Goal: Navigation & Orientation: Find specific page/section

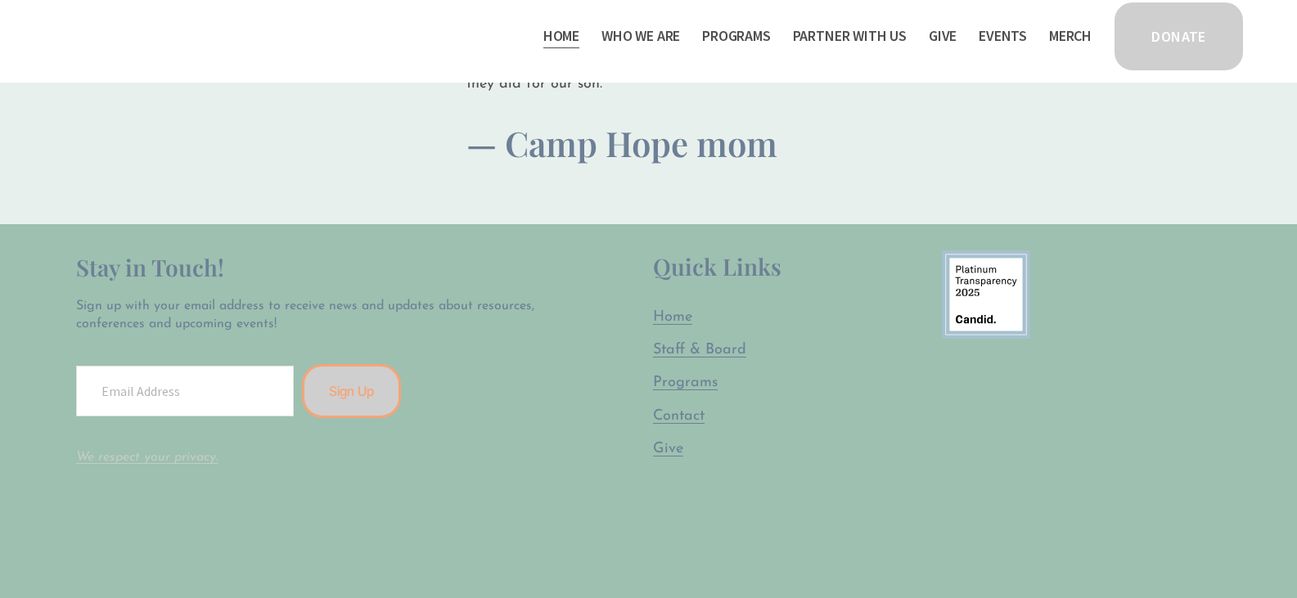
scroll to position [4009, 0]
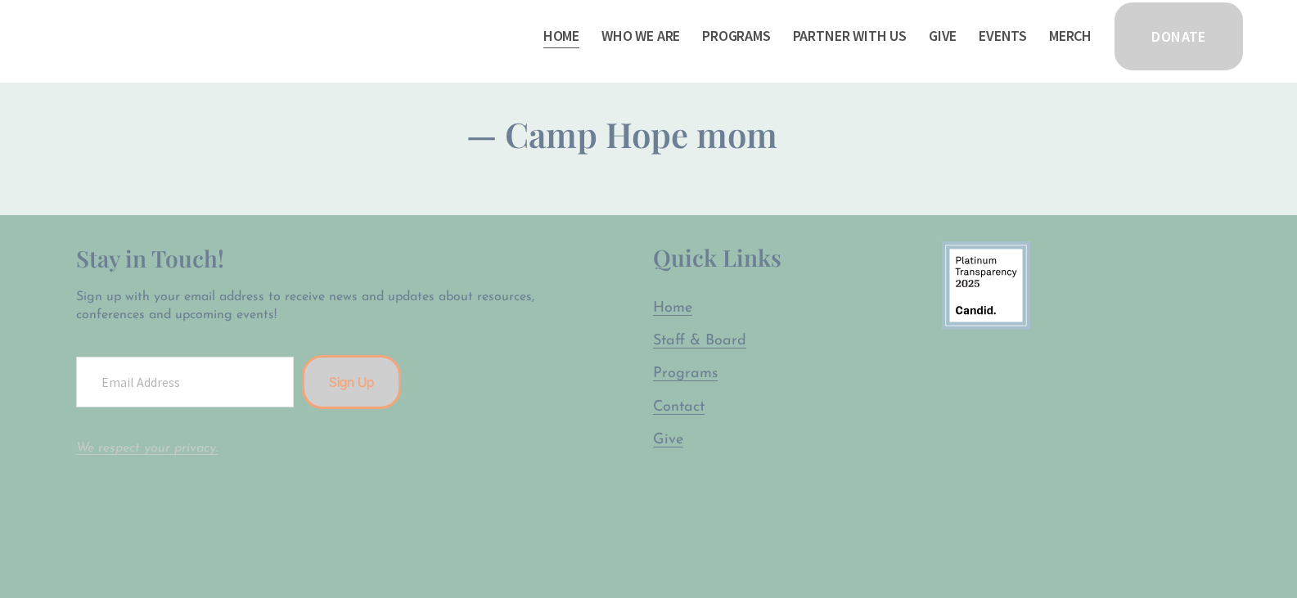
click at [703, 367] on span "Programs" at bounding box center [685, 374] width 65 height 15
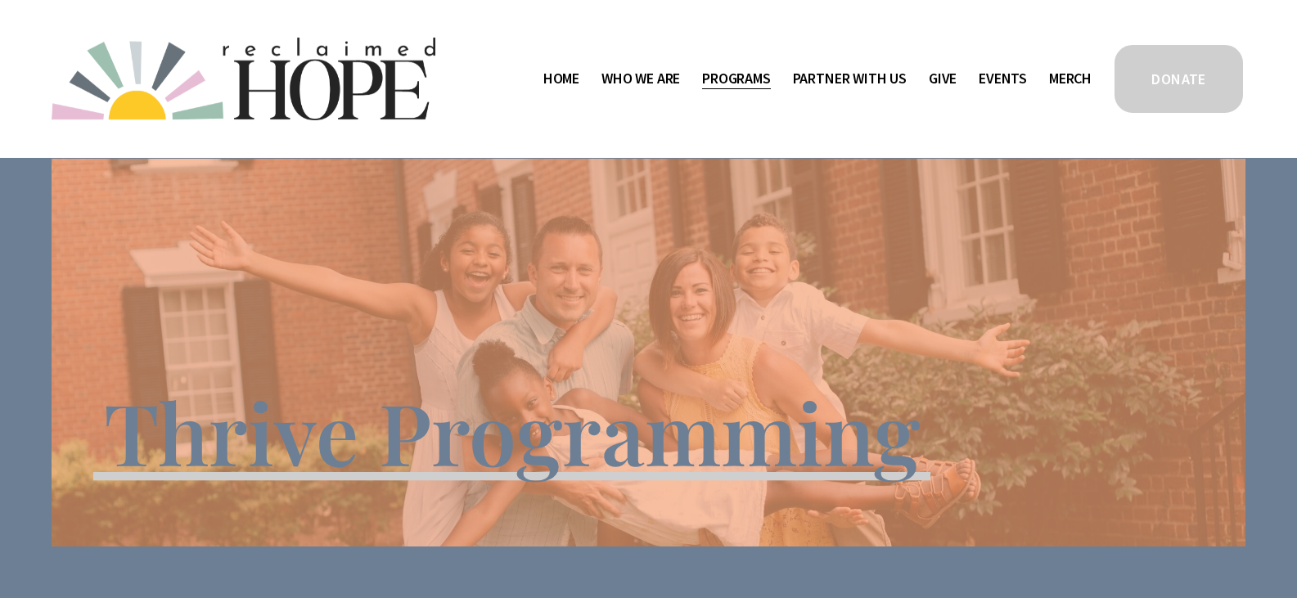
click at [554, 83] on link "Home" at bounding box center [561, 78] width 36 height 26
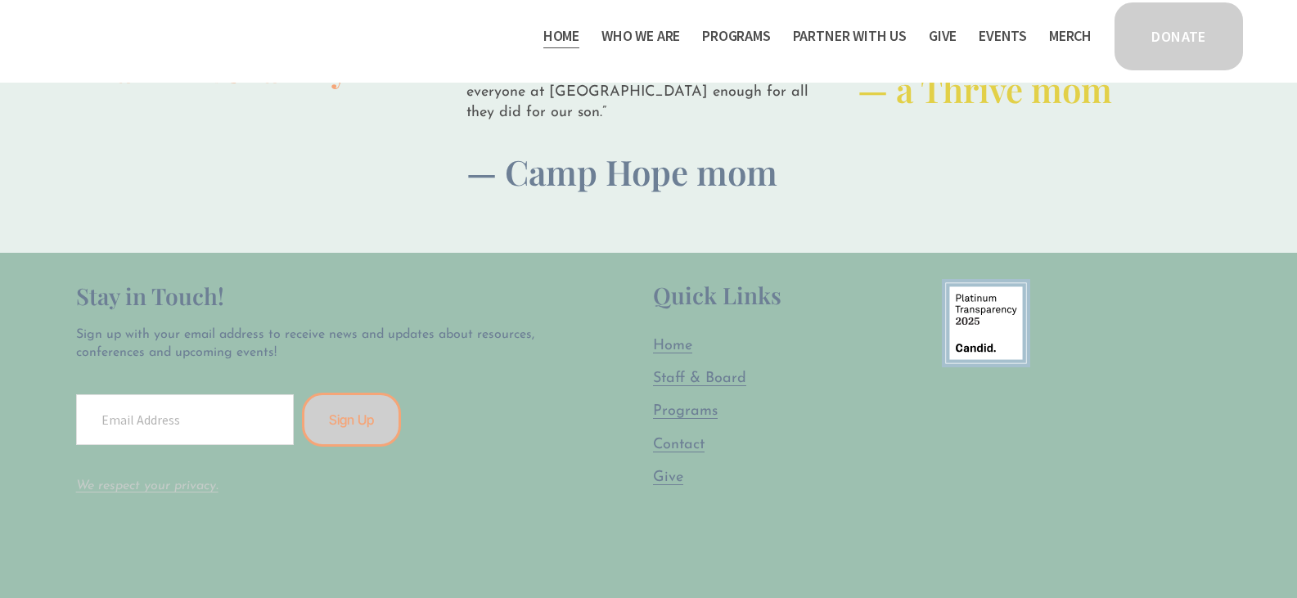
scroll to position [4009, 0]
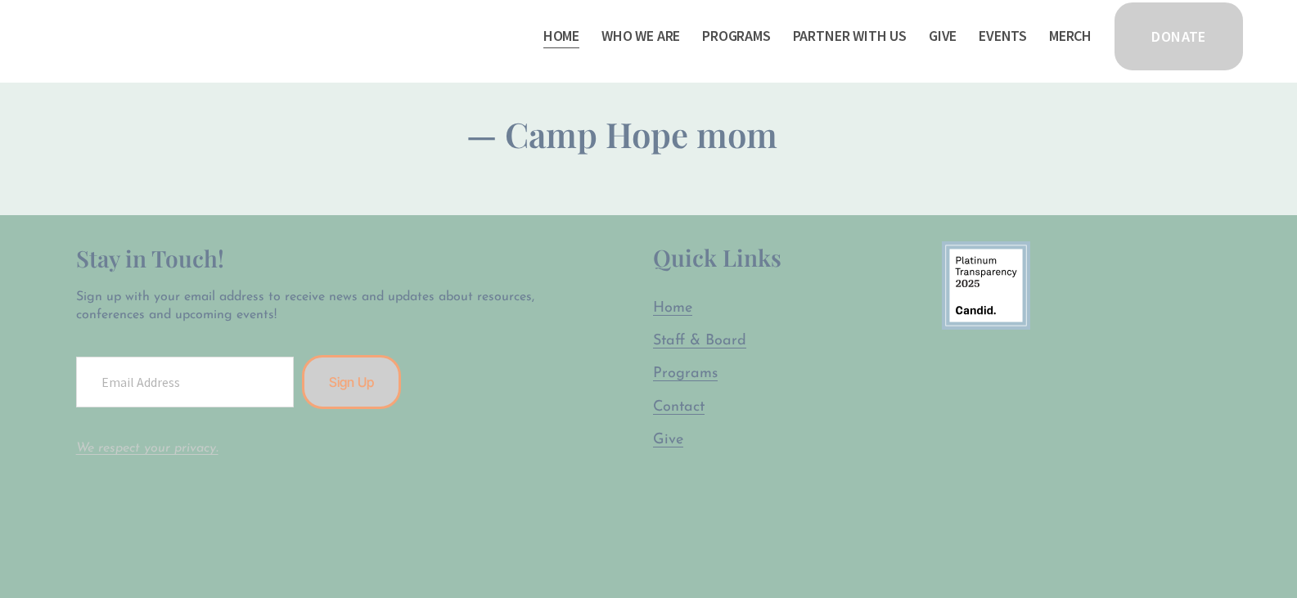
click at [682, 369] on span "Programs" at bounding box center [685, 374] width 65 height 15
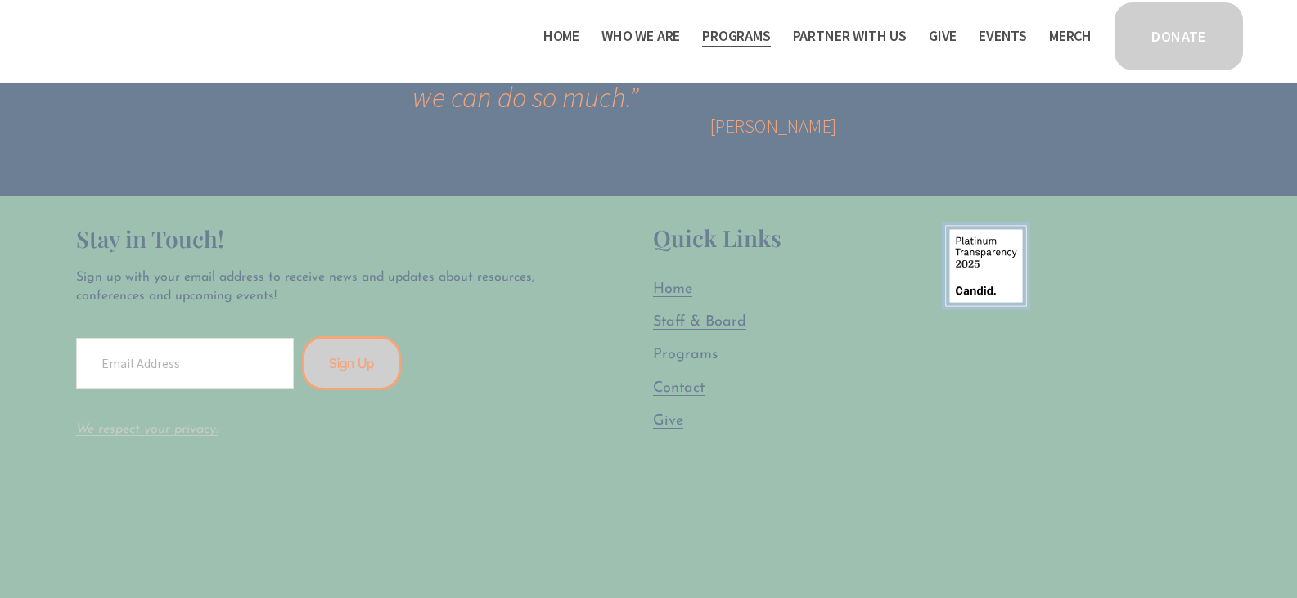
scroll to position [3191, 0]
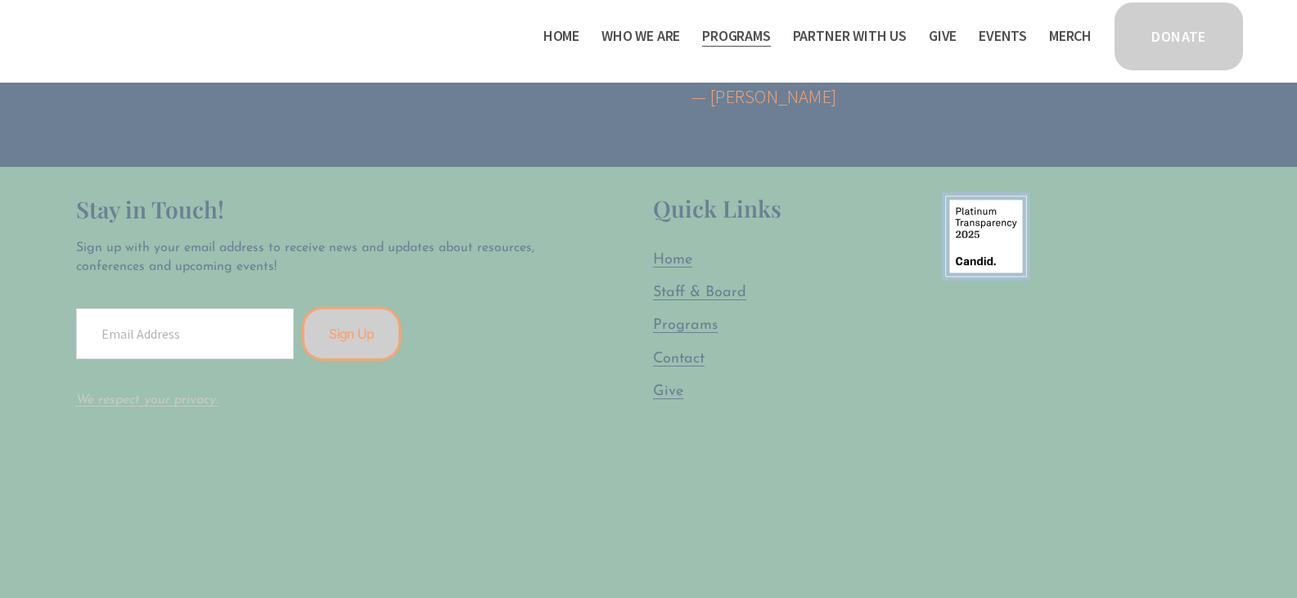
click at [723, 286] on span "Staff & Board" at bounding box center [699, 293] width 93 height 15
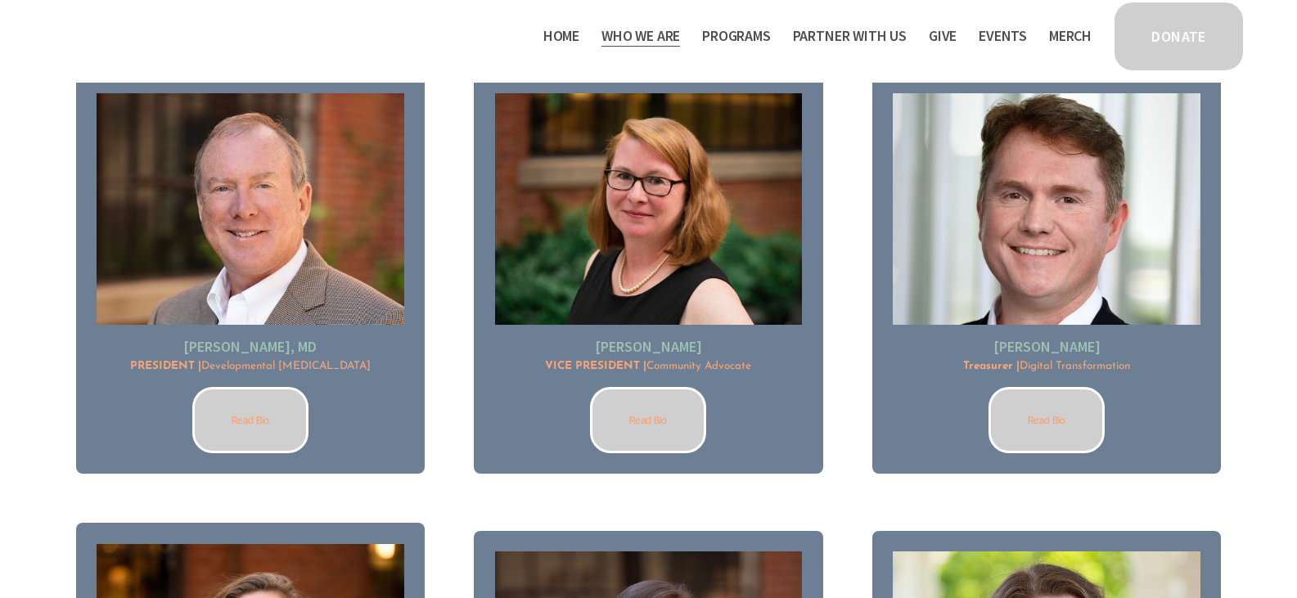
scroll to position [1473, 0]
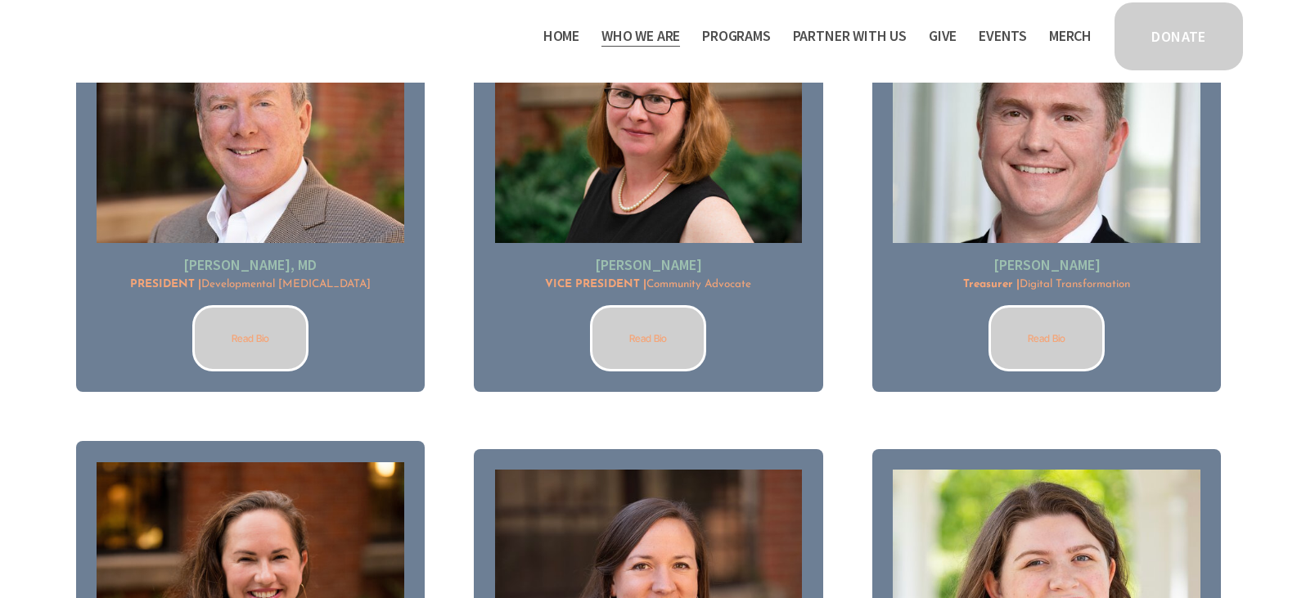
click at [644, 337] on link "Read Bio" at bounding box center [648, 338] width 116 height 66
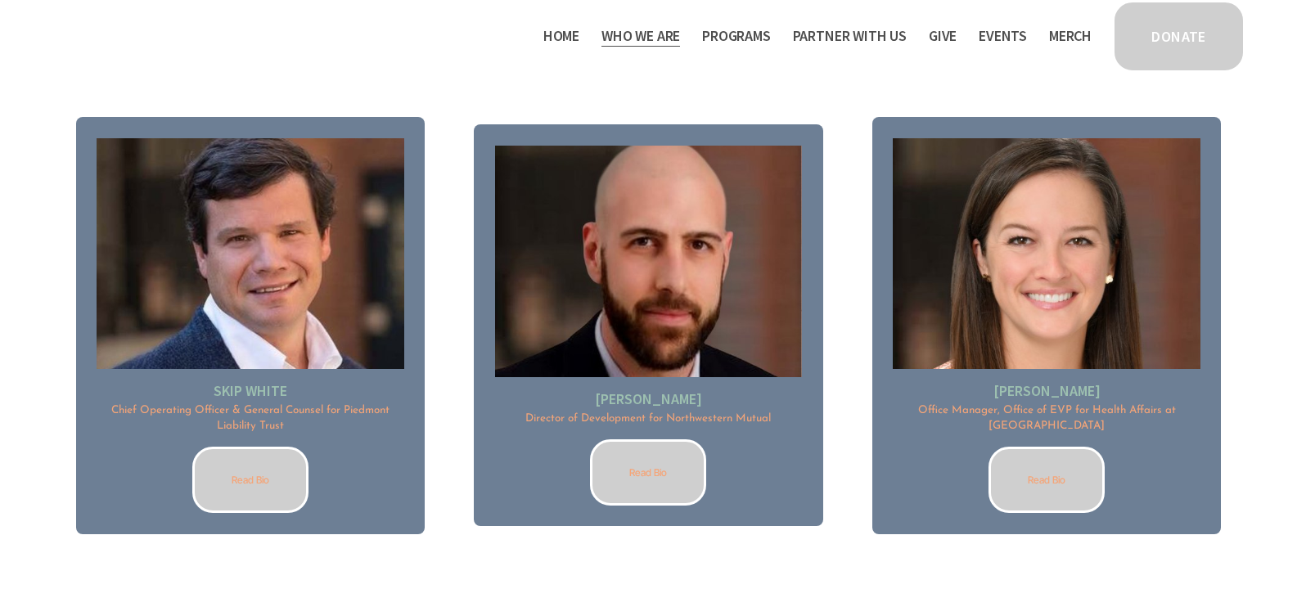
scroll to position [2291, 0]
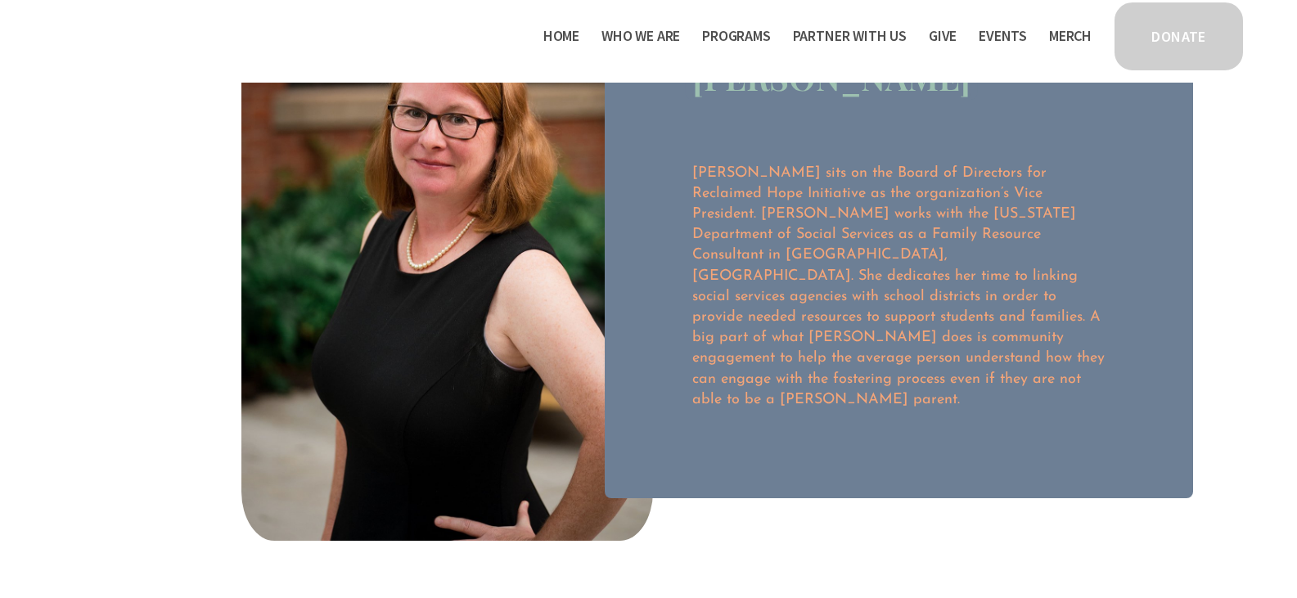
scroll to position [164, 0]
